Goal: Transaction & Acquisition: Purchase product/service

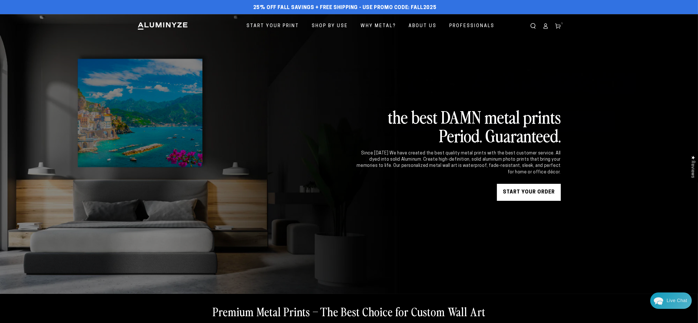
click at [529, 189] on link "START YOUR Order" at bounding box center [529, 192] width 64 height 17
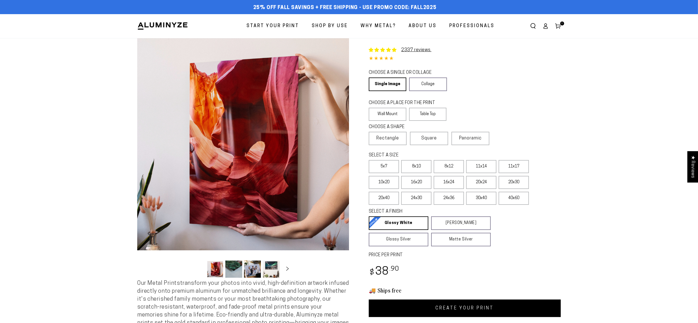
select select "**********"
click at [387, 84] on link "Single Image" at bounding box center [387, 84] width 37 height 14
click at [389, 111] on label "Wall Mount" at bounding box center [388, 114] width 38 height 13
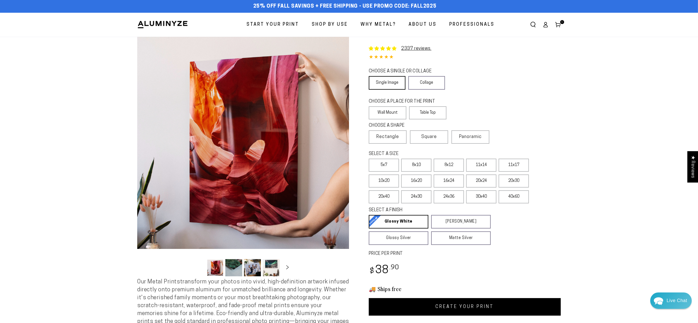
click at [391, 84] on link "Single Image" at bounding box center [387, 83] width 37 height 14
click at [394, 82] on link "Single Image" at bounding box center [387, 83] width 37 height 14
click at [389, 84] on link "Single Image" at bounding box center [387, 83] width 37 height 14
click at [417, 179] on label "16x20" at bounding box center [416, 180] width 30 height 13
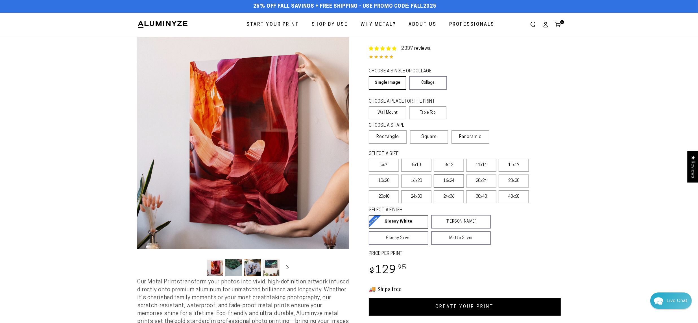
click at [448, 180] on label "16x24" at bounding box center [449, 180] width 30 height 13
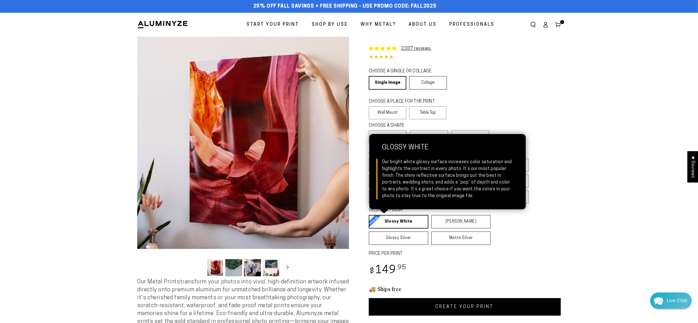
click at [407, 220] on link "Glossy White Glossy White Our bright white glossy surface increases color satur…" at bounding box center [399, 222] width 60 height 14
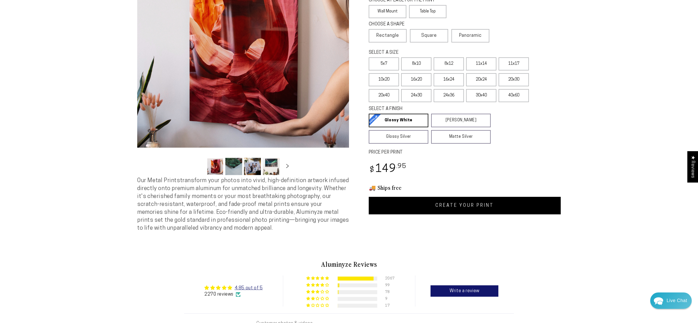
scroll to position [104, 0]
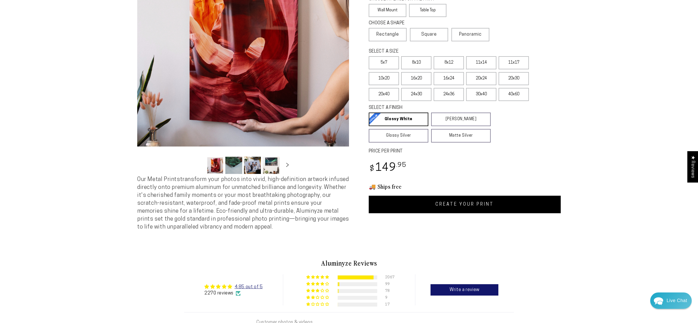
click at [459, 202] on link "CREATE YOUR PRINT" at bounding box center [465, 204] width 192 height 18
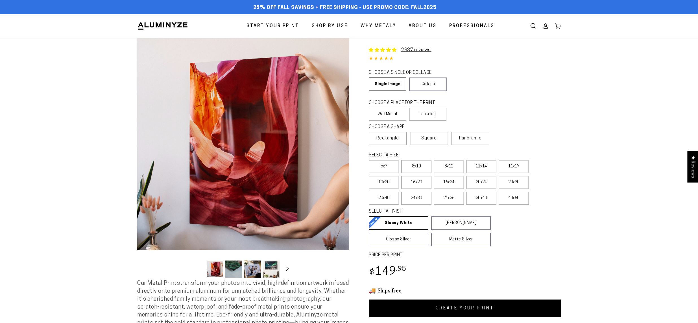
select select "**********"
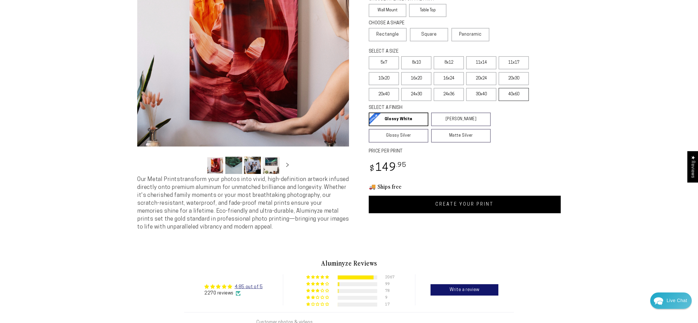
scroll to position [247, 0]
click at [483, 79] on label "20x24" at bounding box center [481, 78] width 30 height 13
click at [465, 200] on link "CREATE YOUR PRINT" at bounding box center [465, 204] width 192 height 18
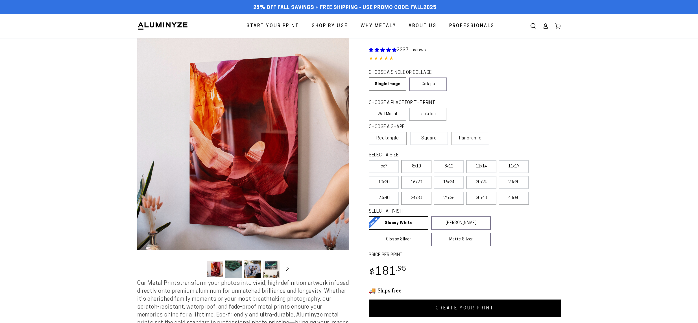
scroll to position [104, 0]
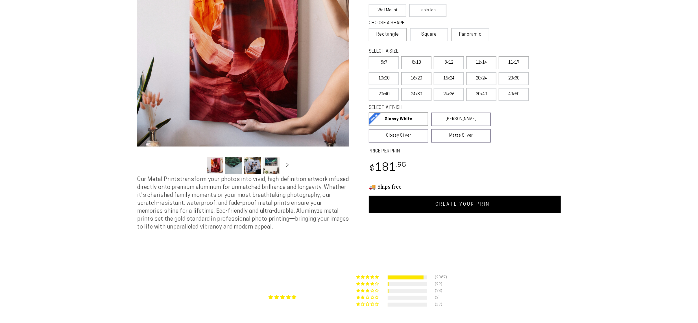
select select "**********"
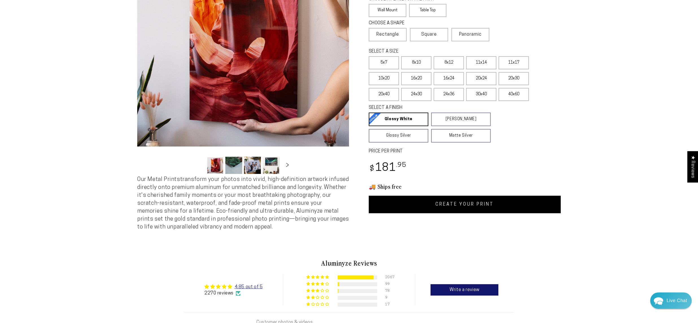
scroll to position [247, 0]
click at [513, 79] on label "20x30" at bounding box center [514, 78] width 30 height 13
click at [417, 94] on label "24x30" at bounding box center [416, 94] width 30 height 13
click at [444, 201] on link "CREATE YOUR PRINT" at bounding box center [465, 204] width 192 height 18
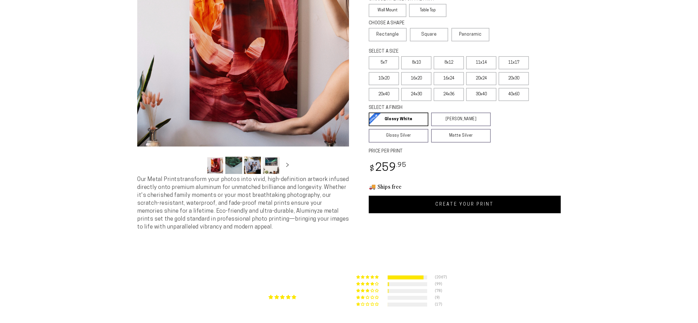
scroll to position [104, 0]
select select "**********"
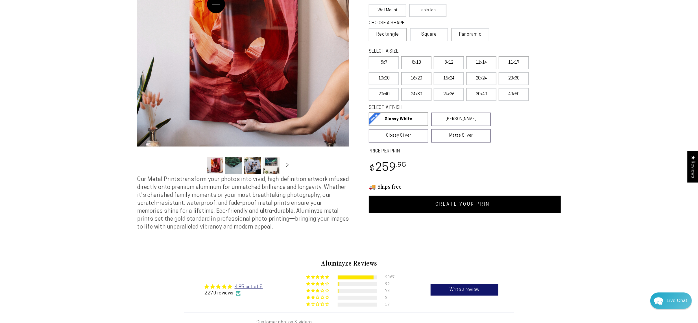
scroll to position [247, 0]
click at [451, 94] on label "24x36" at bounding box center [449, 94] width 30 height 13
click at [462, 201] on link "CREATE YOUR PRINT" at bounding box center [465, 204] width 192 height 18
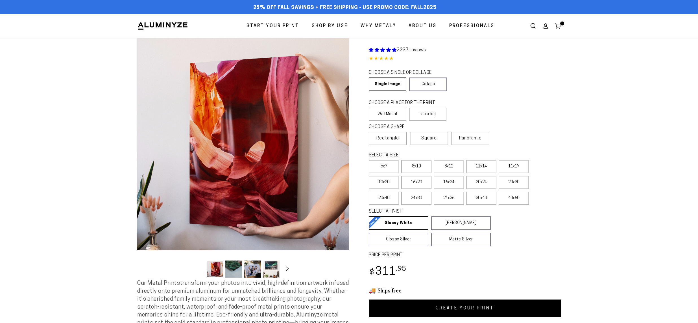
scroll to position [104, 0]
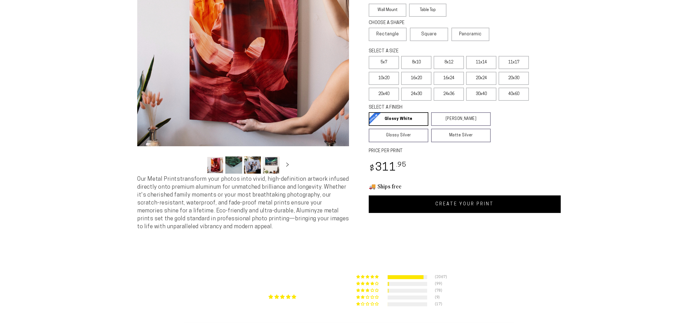
select select "**********"
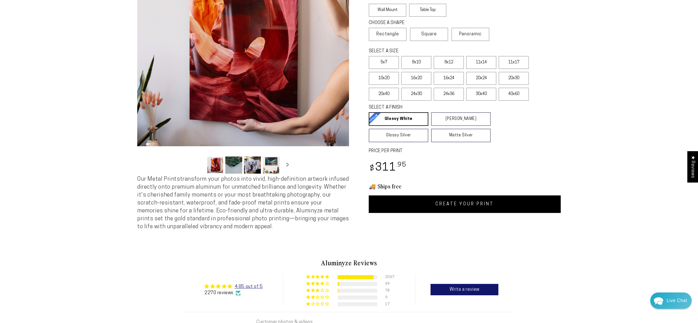
scroll to position [247, 0]
click at [481, 94] on label "30x40" at bounding box center [481, 94] width 30 height 13
click at [462, 202] on link "CREATE YOUR PRINT" at bounding box center [465, 204] width 192 height 18
